Goal: Transaction & Acquisition: Download file/media

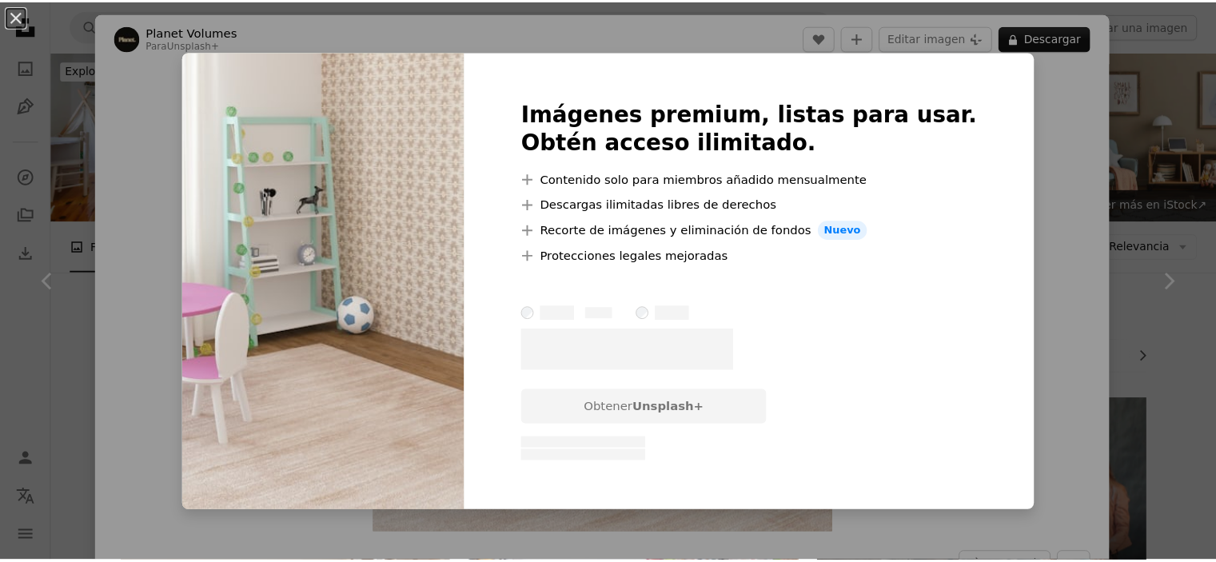
scroll to position [3439, 0]
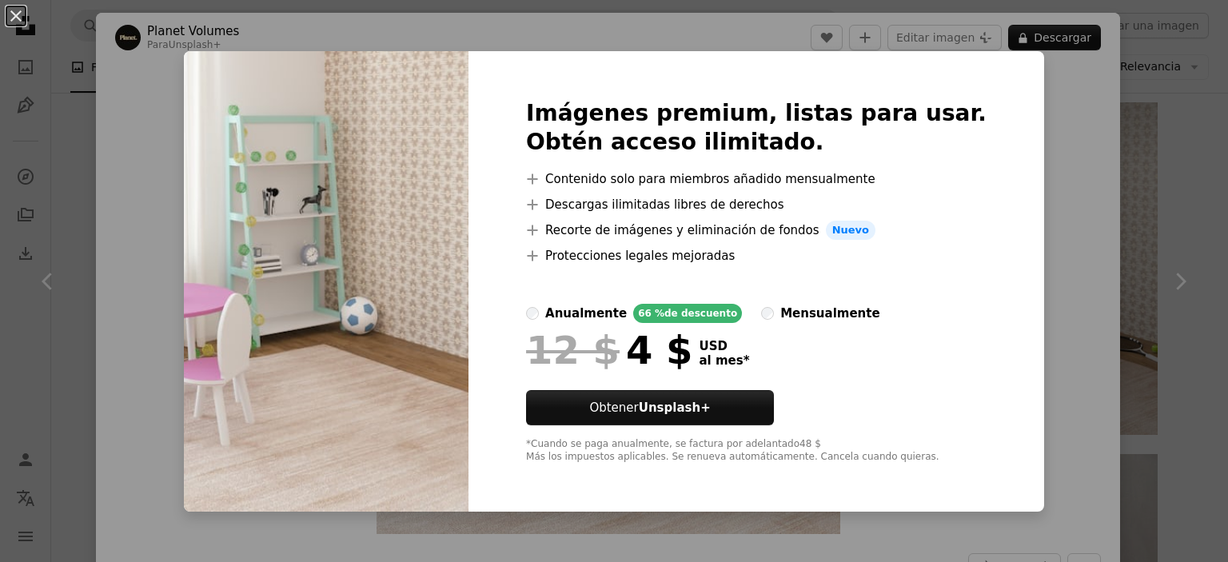
click at [1058, 174] on div "An X shape Imágenes premium, listas para usar. Obtén acceso ilimitado. A plus s…" at bounding box center [614, 281] width 1228 height 562
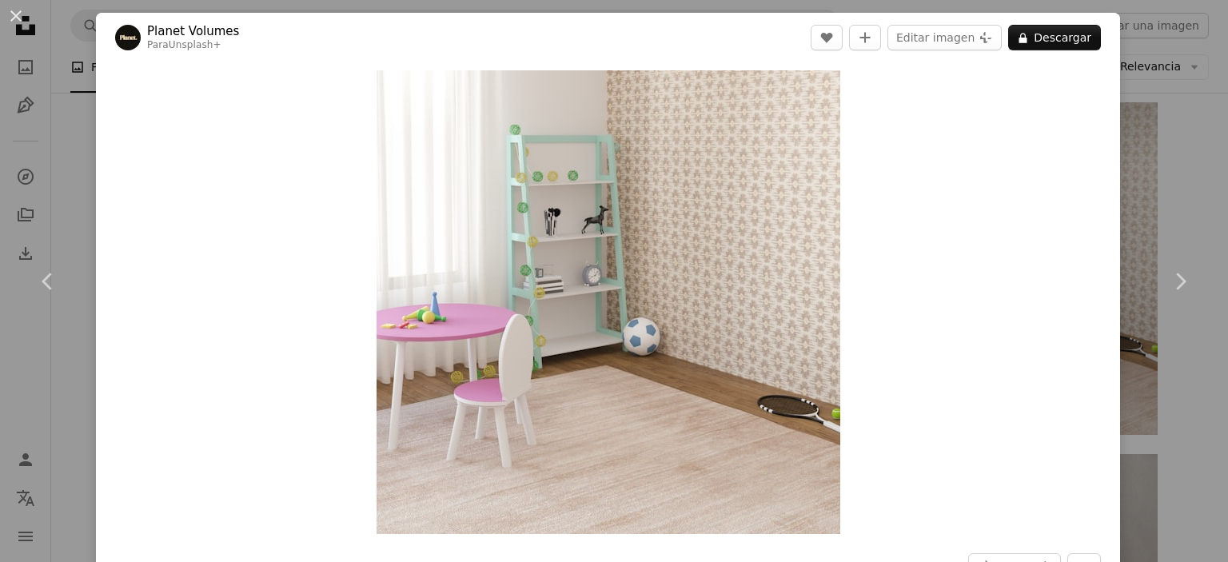
click at [1158, 165] on div "An X shape Chevron left Chevron right Planet Volumes Para Unsplash+ A heart A p…" at bounding box center [614, 281] width 1228 height 562
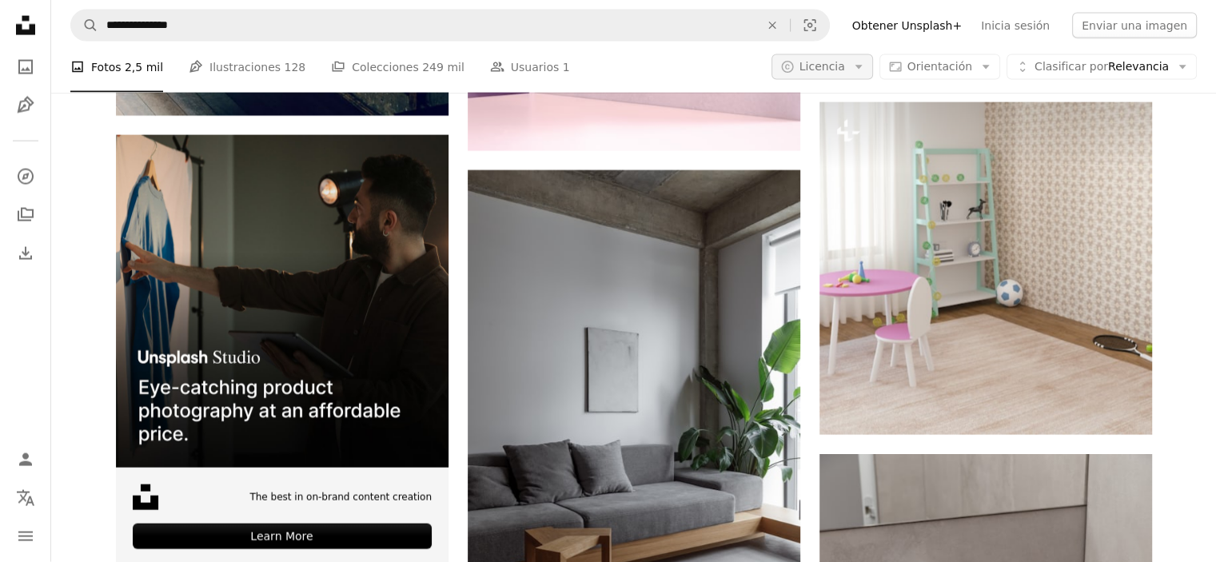
click at [867, 68] on button "A copyright icon © Licencia Arrow down" at bounding box center [823, 67] width 102 height 26
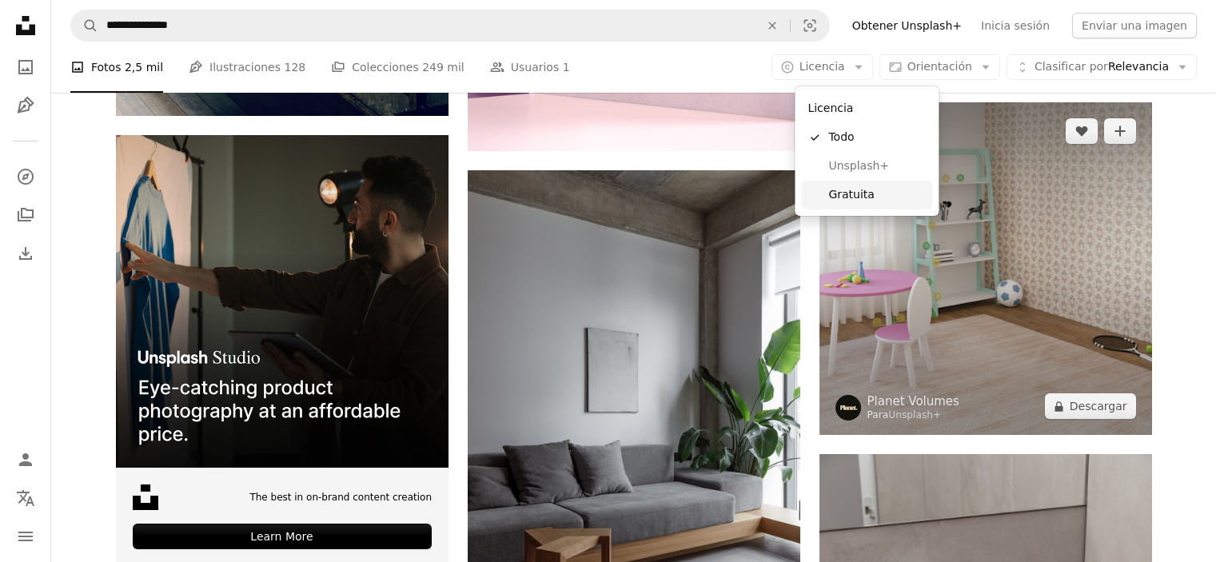
click at [854, 190] on span "Gratuita" at bounding box center [878, 195] width 98 height 16
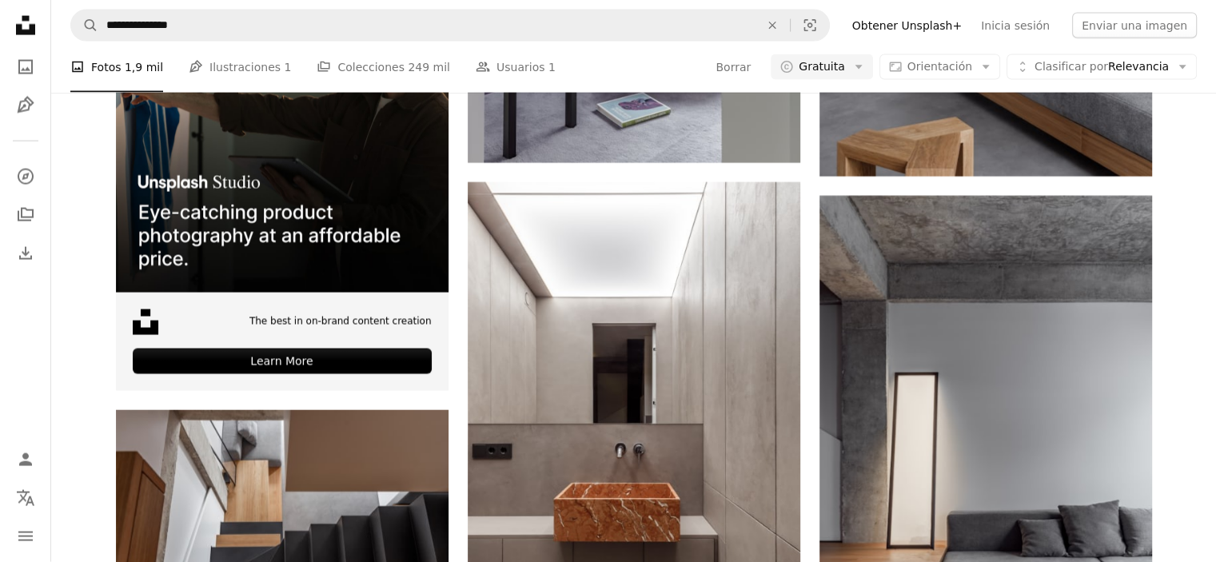
scroll to position [16377, 0]
drag, startPoint x: 805, startPoint y: 319, endPoint x: 813, endPoint y: 436, distance: 117.0
drag, startPoint x: 813, startPoint y: 436, endPoint x: 825, endPoint y: 497, distance: 62.7
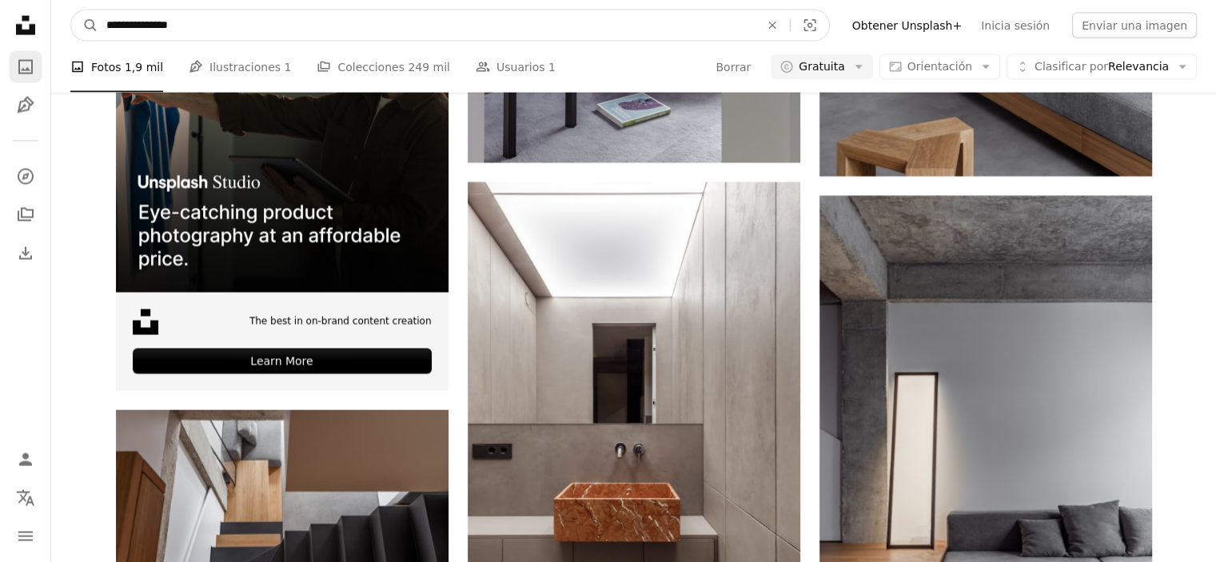
drag, startPoint x: 211, startPoint y: 15, endPoint x: 16, endPoint y: 61, distance: 200.4
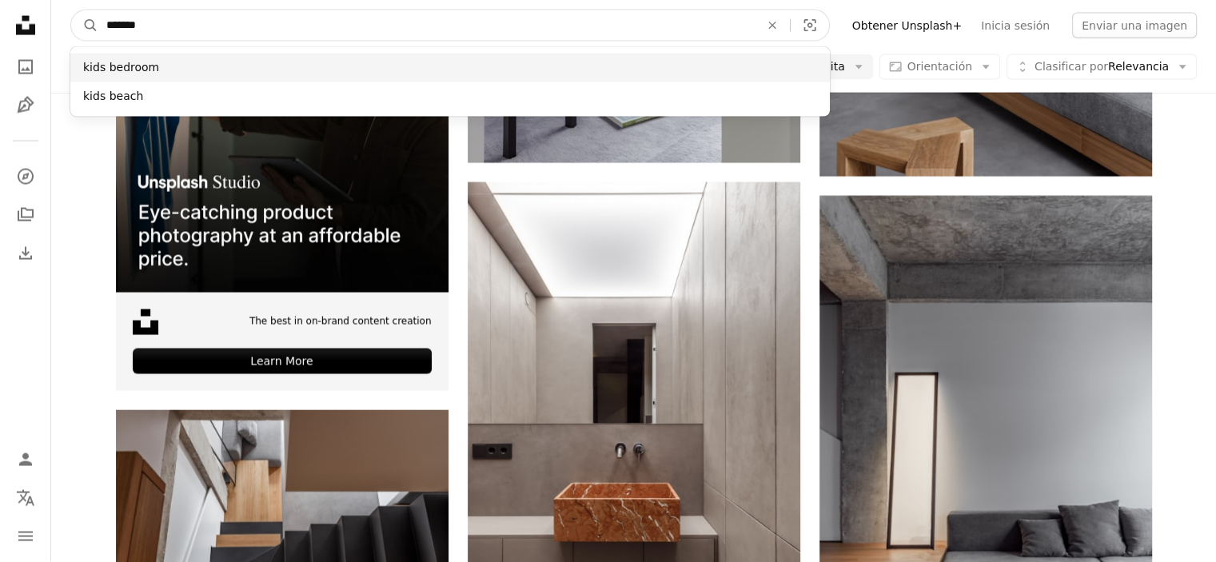
type input "*******"
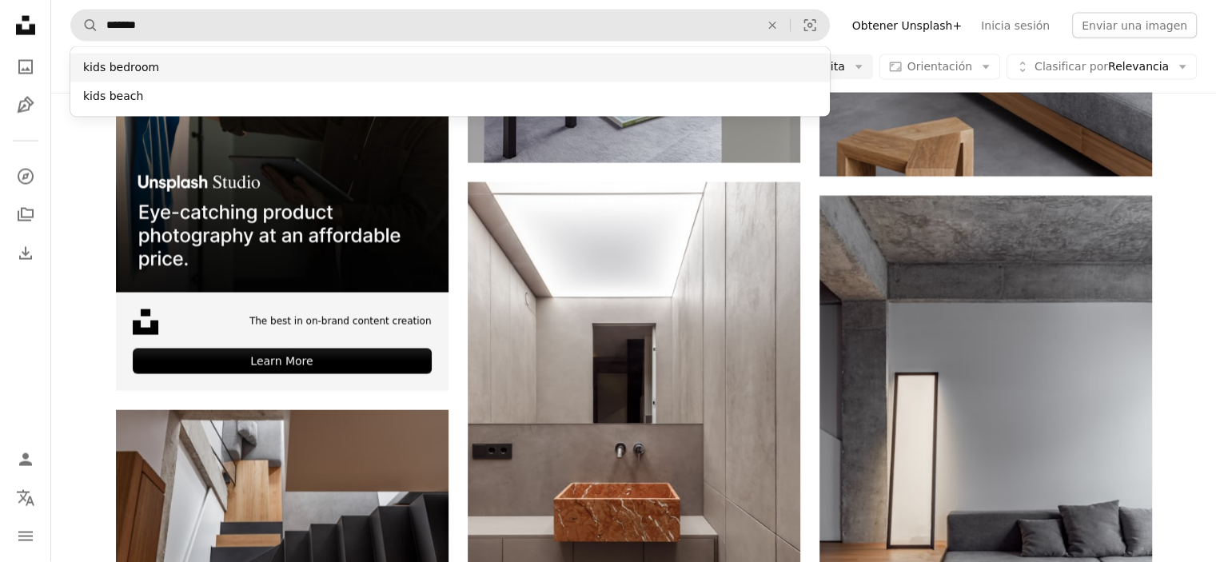
click at [205, 60] on div "kids bedroom" at bounding box center [450, 68] width 760 height 29
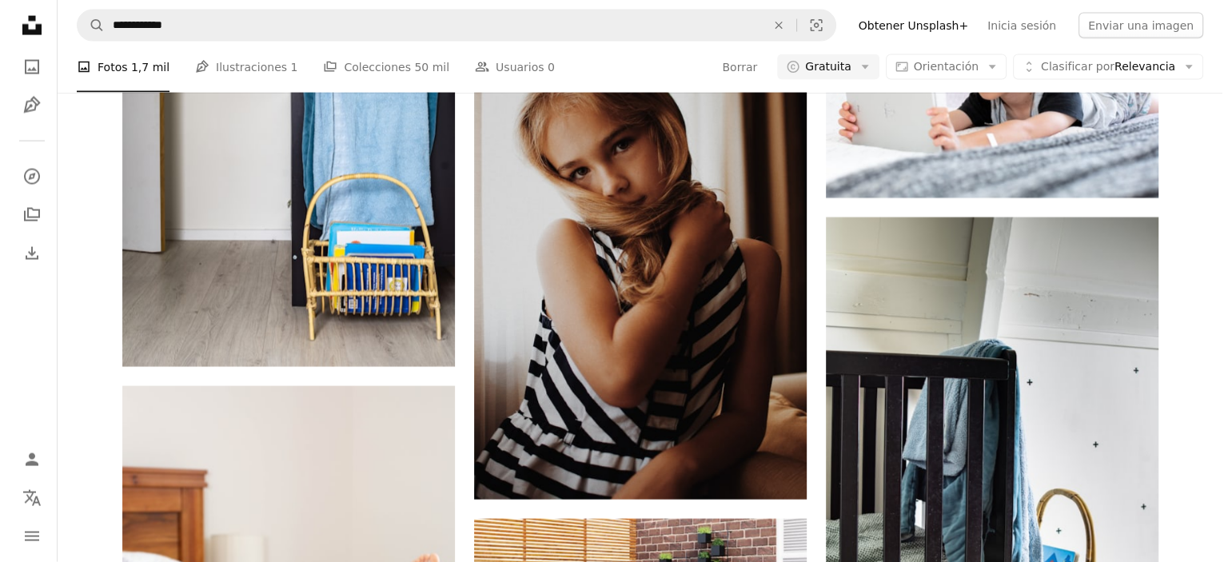
scroll to position [7738, 0]
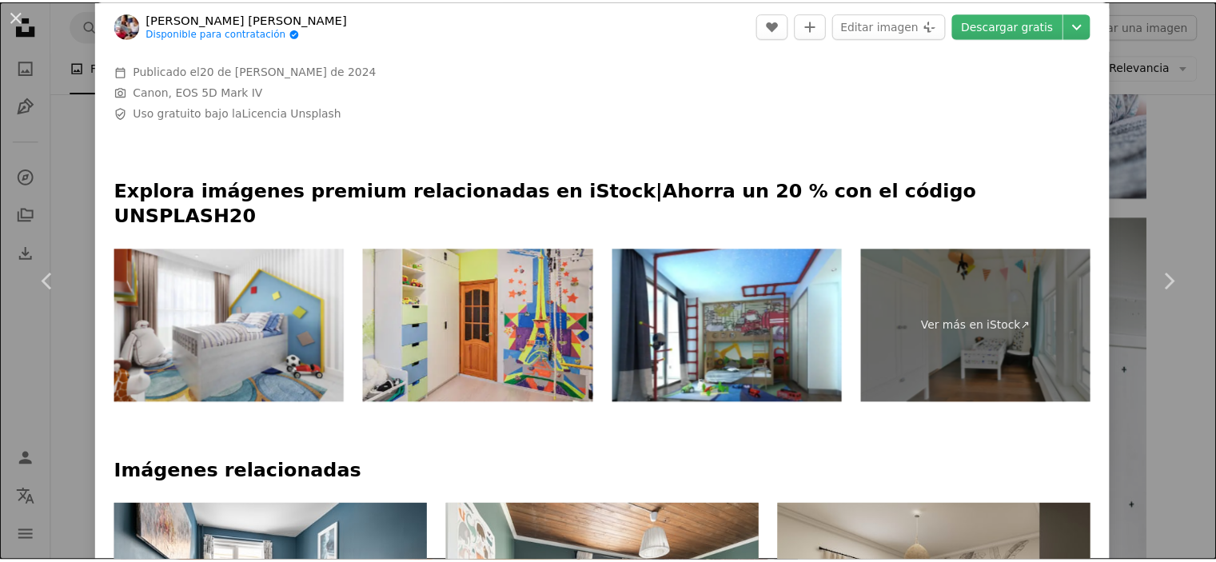
scroll to position [560, 0]
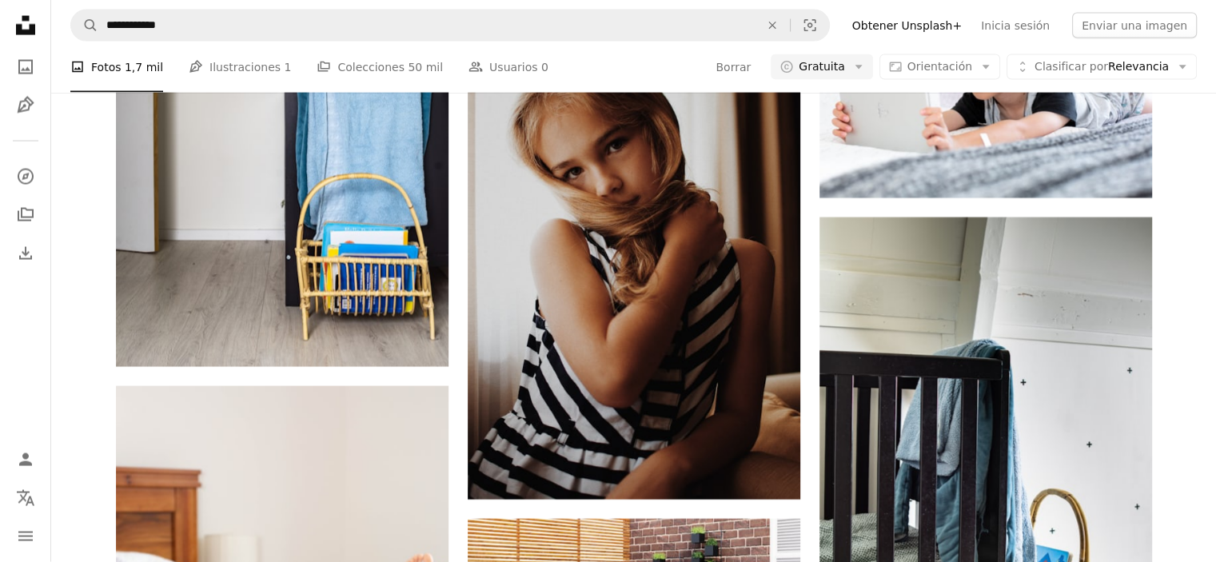
scroll to position [35831, 0]
